Goal: Task Accomplishment & Management: Complete application form

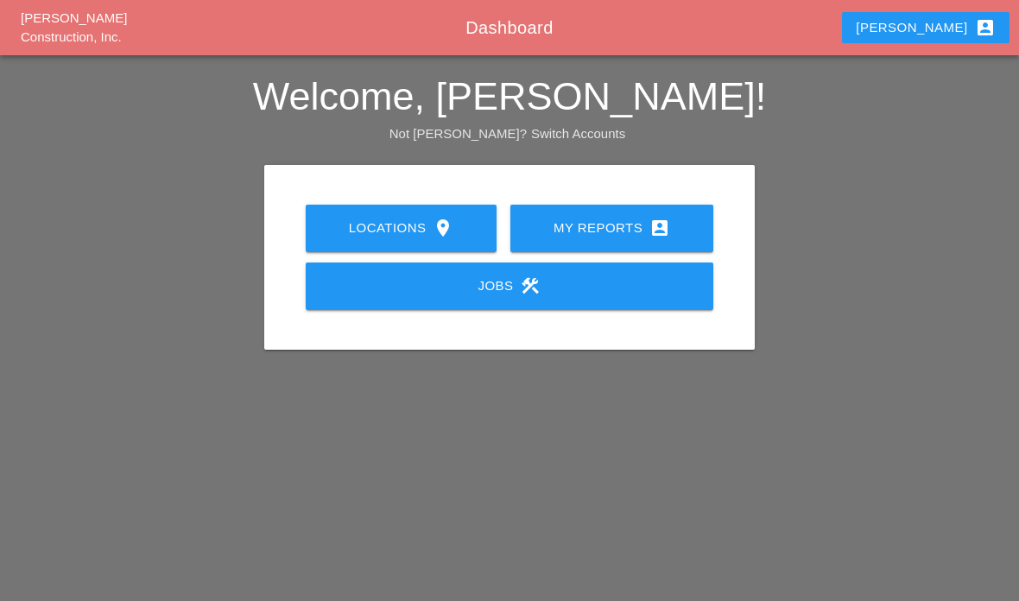
click at [668, 225] on icon "account_box" at bounding box center [659, 228] width 21 height 21
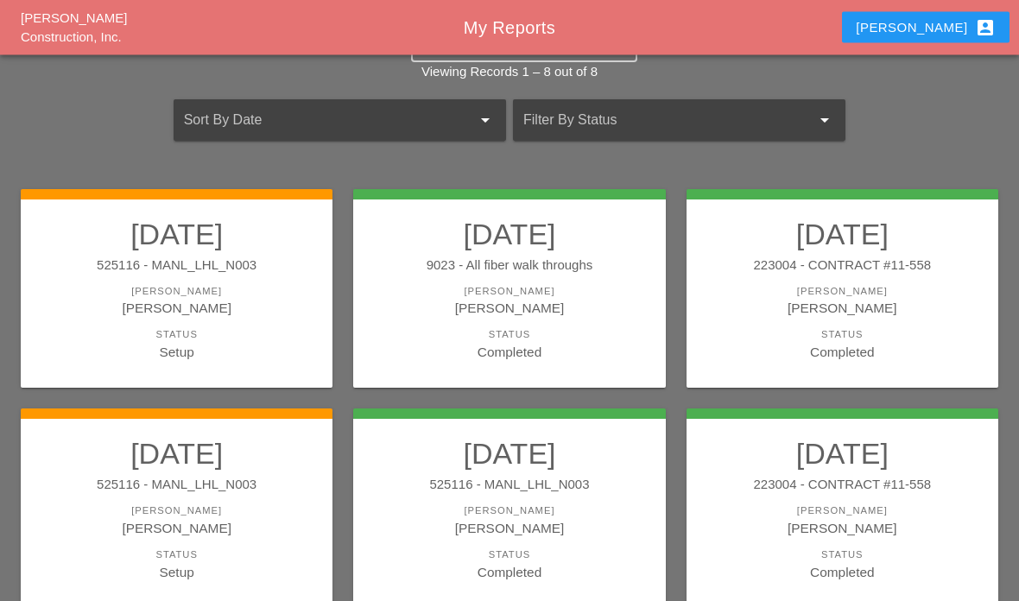
scroll to position [62, 0]
click at [114, 475] on div "525116 - MANL_LHL_N003" at bounding box center [176, 485] width 277 height 20
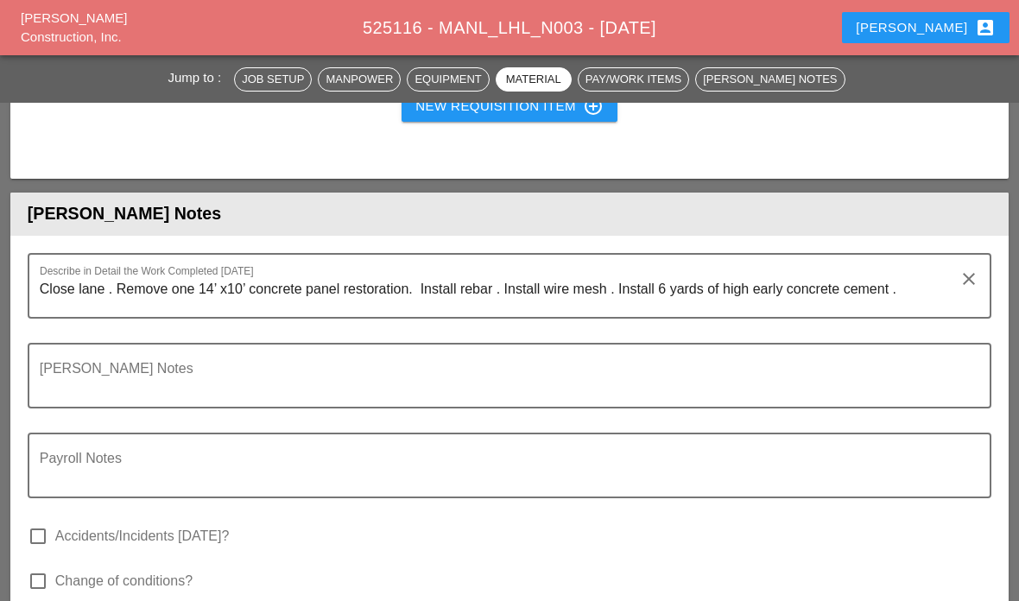
scroll to position [2949, 0]
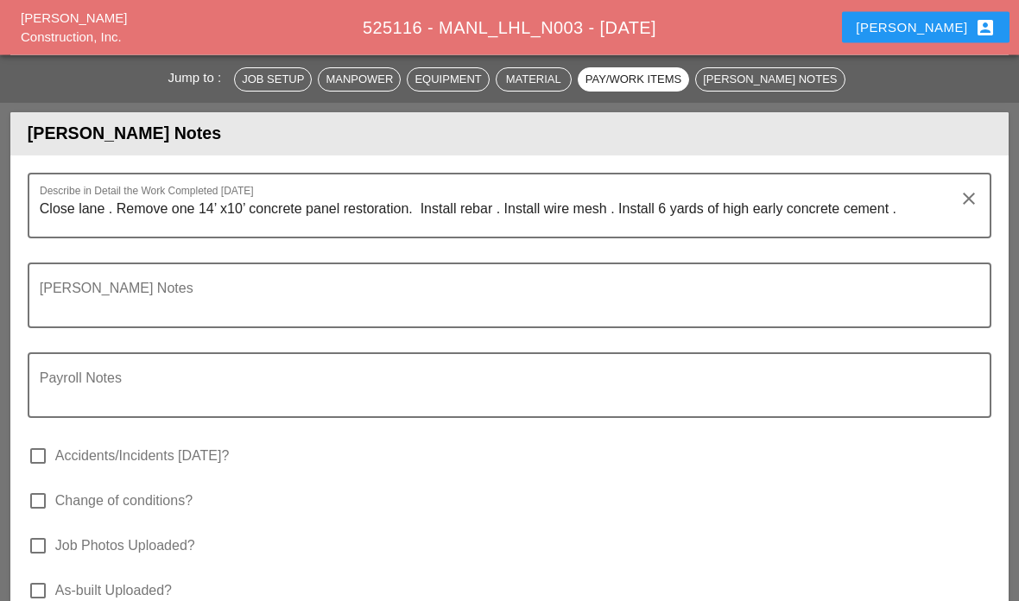
click at [919, 238] on textarea "Close lane . Remove one 14’ x10’ concrete panel restoration. Install rebar . In…" at bounding box center [503, 216] width 926 height 41
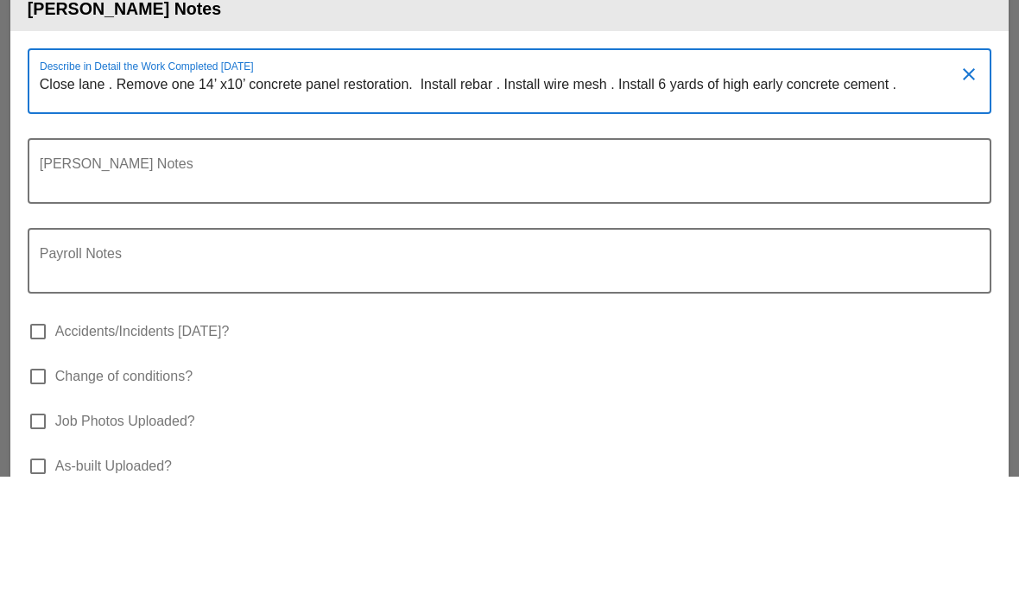
click at [670, 196] on textarea "Close lane . Remove one 14’ x10’ concrete panel restoration. Install rebar . In…" at bounding box center [503, 216] width 926 height 41
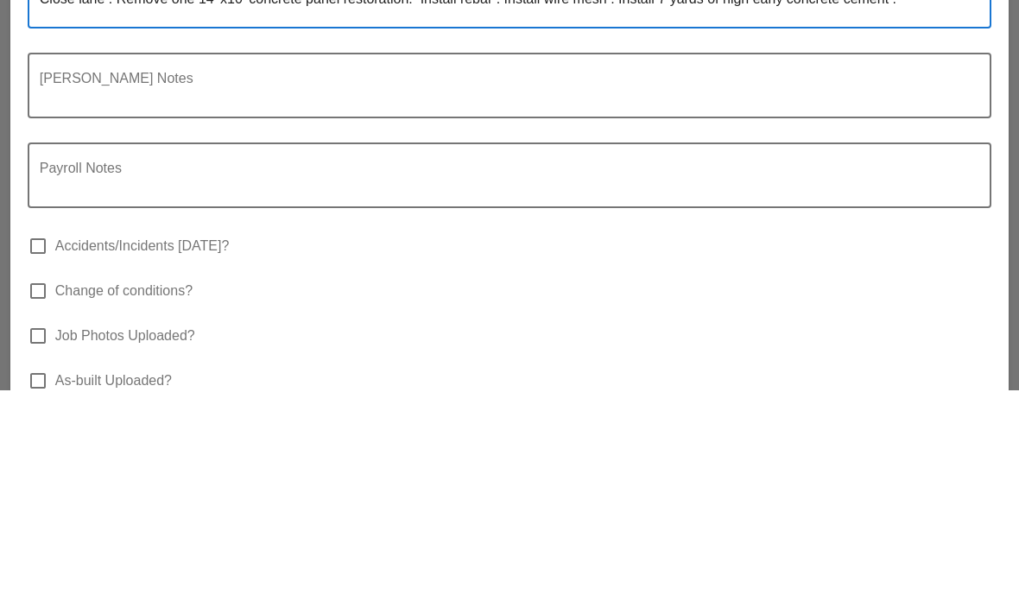
click at [909, 196] on textarea "Close lane . Remove one 14’ x10’ concrete panel restoration. Install rebar . In…" at bounding box center [503, 216] width 926 height 41
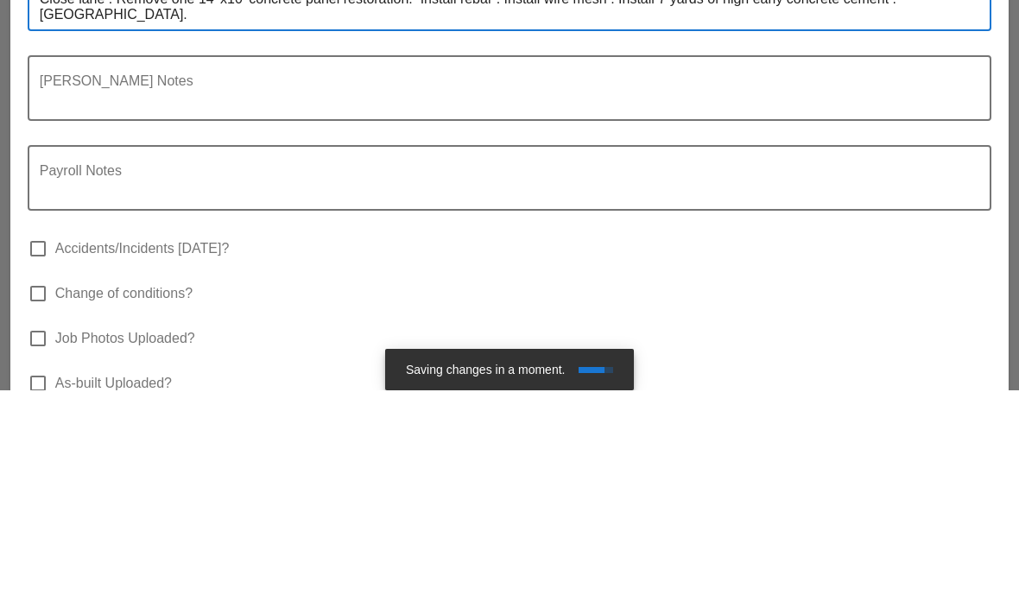
type textarea "Close lane . Remove one 14’ x10’ concrete panel restoration. Install rebar . In…"
click at [66, 288] on textarea "Foreman's Notes" at bounding box center [503, 308] width 926 height 41
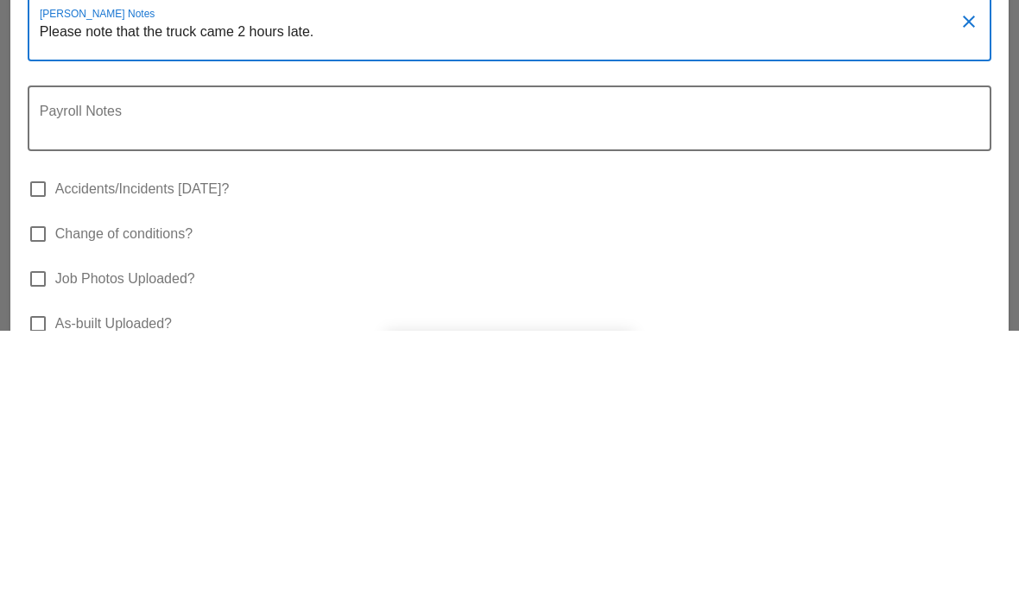
click at [67, 288] on textarea "Please note that the truck came 2 hours late." at bounding box center [503, 308] width 926 height 41
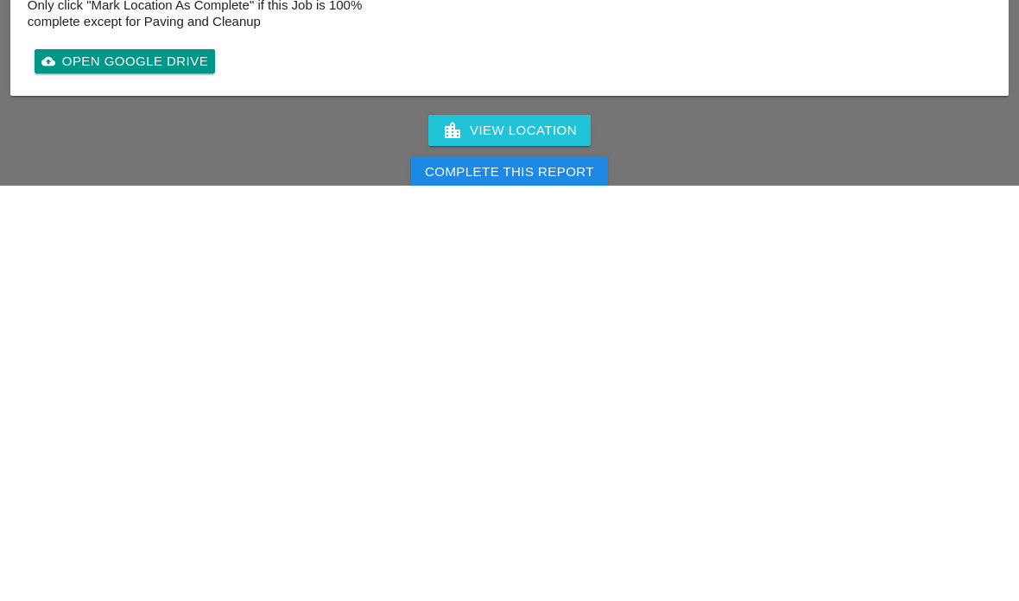
type textarea "Please note that the truck came 2 hours late."
click at [125, 525] on div "location_city View Location Complete This Report Setup to Print print" at bounding box center [509, 587] width 1019 height 124
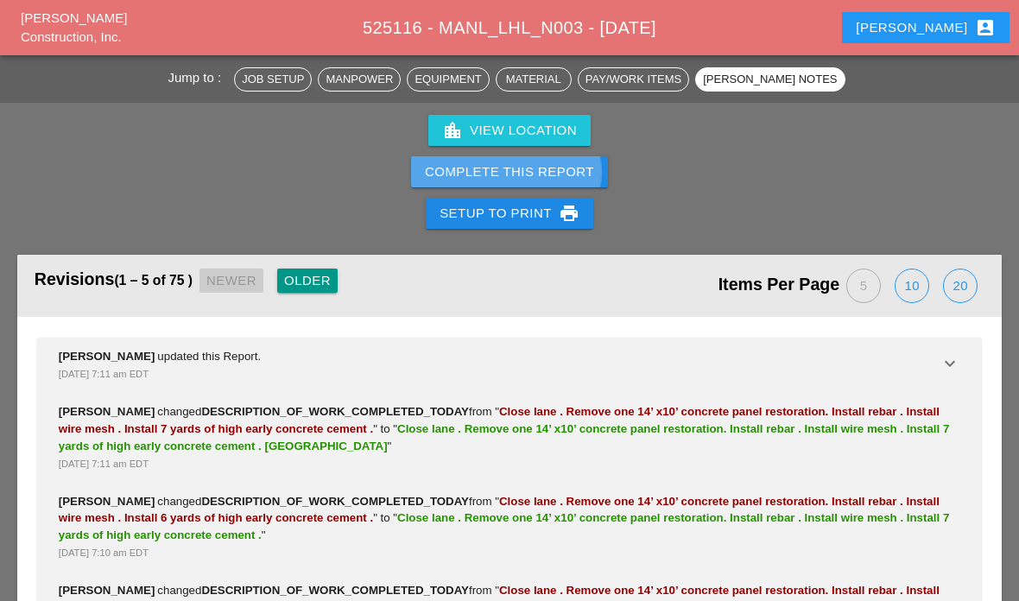
click at [458, 182] on div "Complete This Report" at bounding box center [509, 172] width 169 height 20
